Goal: Find specific page/section: Find specific page/section

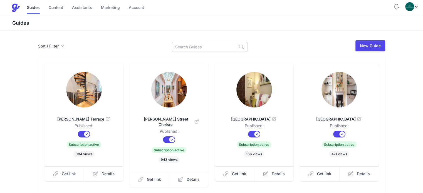
click at [265, 119] on span "[GEOGRAPHIC_DATA]" at bounding box center [254, 119] width 61 height 6
click at [203, 46] on input at bounding box center [204, 47] width 64 height 10
click at [166, 118] on span "Godfrey Street Chelsea" at bounding box center [169, 121] width 61 height 11
click at [200, 46] on input at bounding box center [204, 47] width 64 height 10
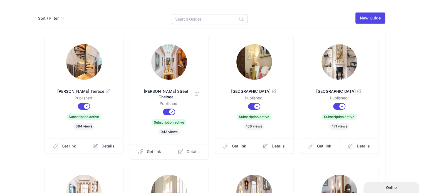
scroll to position [56, 0]
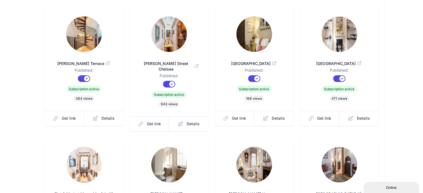
drag, startPoint x: 166, startPoint y: 62, endPoint x: 169, endPoint y: 61, distance: 2.8
click at [166, 62] on span "Godfrey Street Chelsea" at bounding box center [169, 66] width 61 height 11
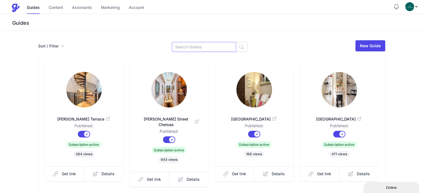
click at [207, 47] on input at bounding box center [204, 47] width 64 height 10
type input "air"
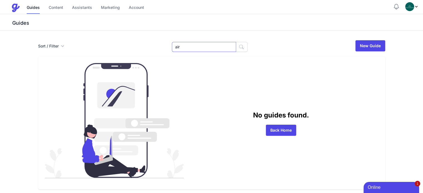
drag, startPoint x: 208, startPoint y: 48, endPoint x: 170, endPoint y: 47, distance: 38.1
click at [170, 47] on div "Sort / Filter Sort Name Created Unsorted All Published Unpublished Archived air…" at bounding box center [211, 46] width 347 height 12
type input "water"
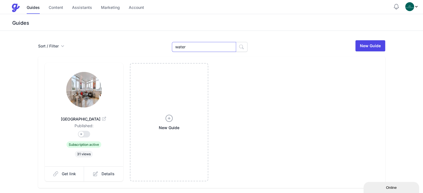
drag, startPoint x: 198, startPoint y: 48, endPoint x: 171, endPoint y: 48, distance: 26.7
click at [171, 48] on div "Sort / Filter Sort Name Created Unsorted All Published Unpublished Archived wat…" at bounding box center [211, 46] width 347 height 12
